Goal: Task Accomplishment & Management: Use online tool/utility

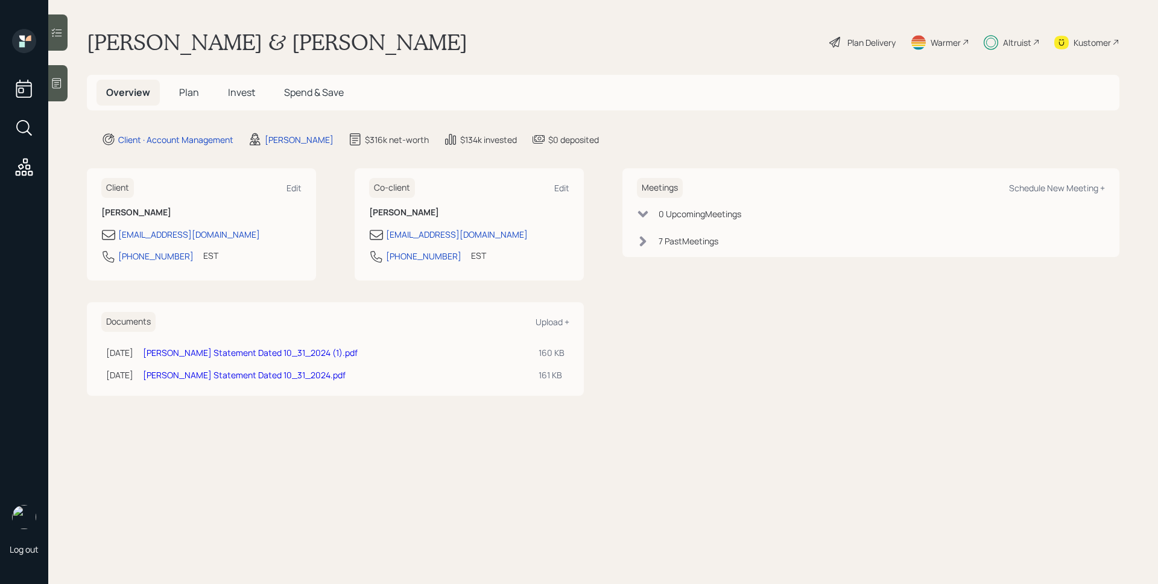
click at [190, 89] on span "Plan" at bounding box center [189, 92] width 20 height 13
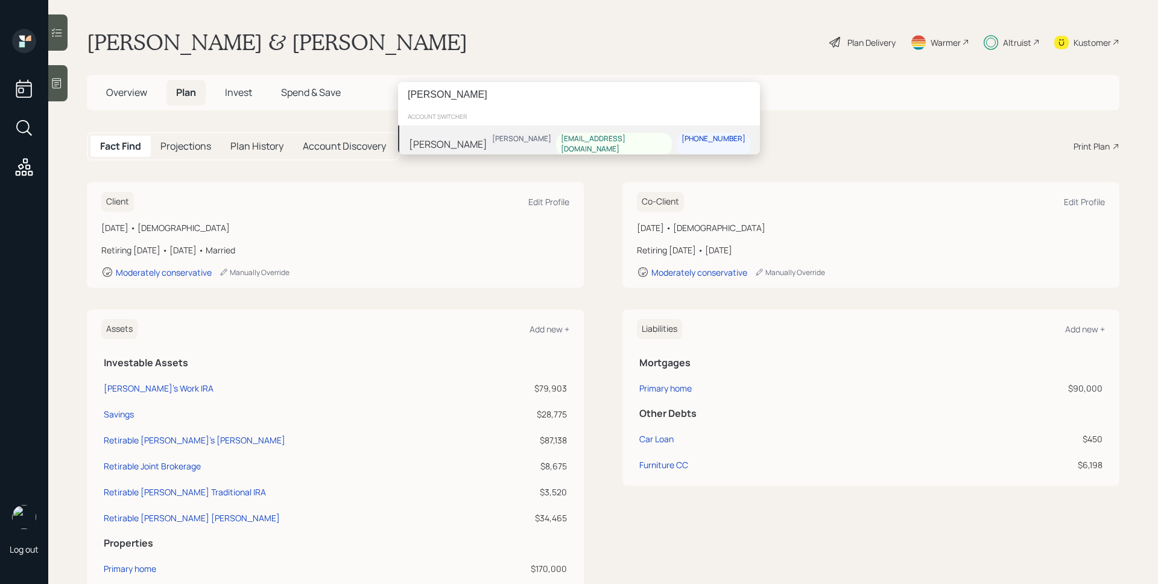
type input "mary roller"
